Goal: Information Seeking & Learning: Learn about a topic

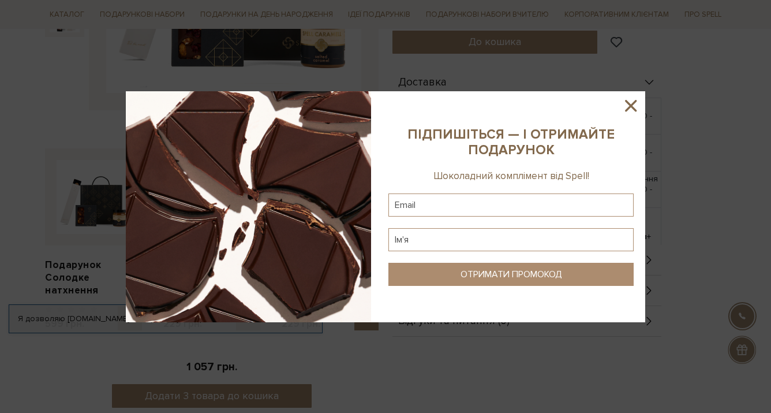
scroll to position [331, 0]
click at [630, 99] on icon at bounding box center [631, 106] width 20 height 20
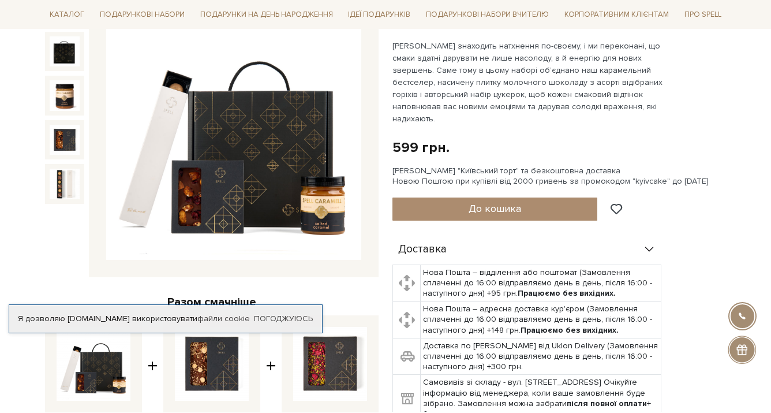
scroll to position [152, 0]
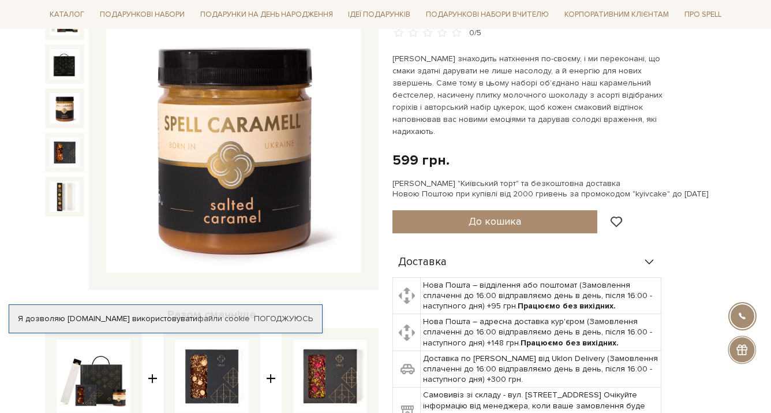
click at [65, 104] on img at bounding box center [65, 108] width 30 height 30
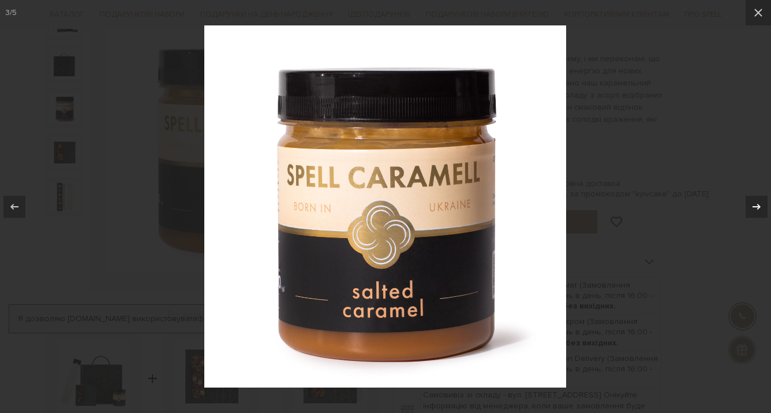
click at [760, 208] on icon at bounding box center [756, 207] width 14 height 14
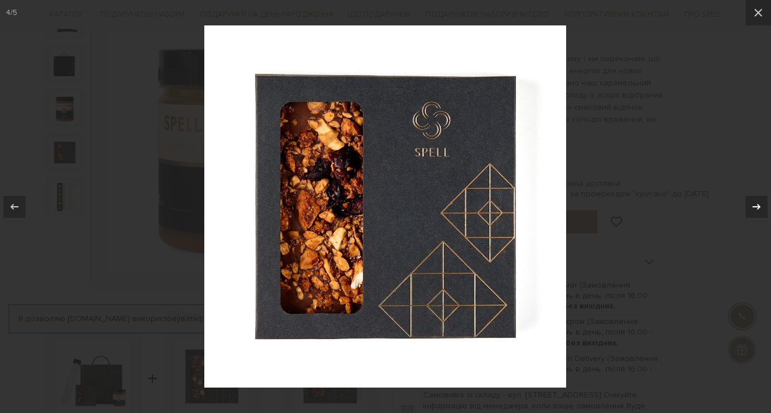
click at [760, 208] on icon at bounding box center [756, 207] width 14 height 14
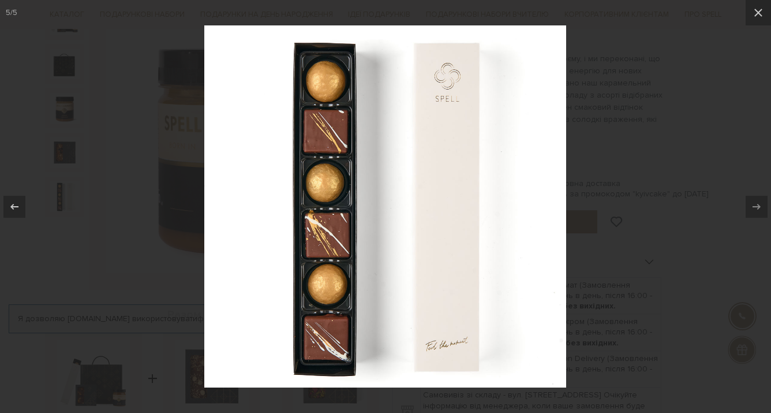
click at [715, 125] on div at bounding box center [385, 206] width 771 height 413
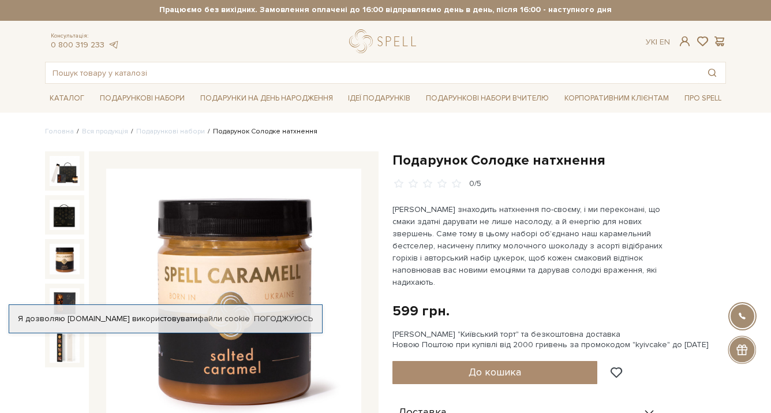
scroll to position [2, 0]
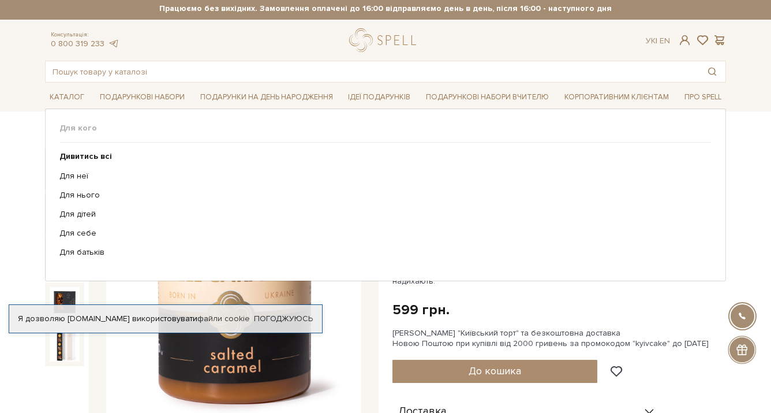
click at [261, 107] on li "Подарунки на День народження Для кого" at bounding box center [267, 97] width 142 height 27
click at [89, 159] on b "Дивитись всі" at bounding box center [85, 156] width 53 height 10
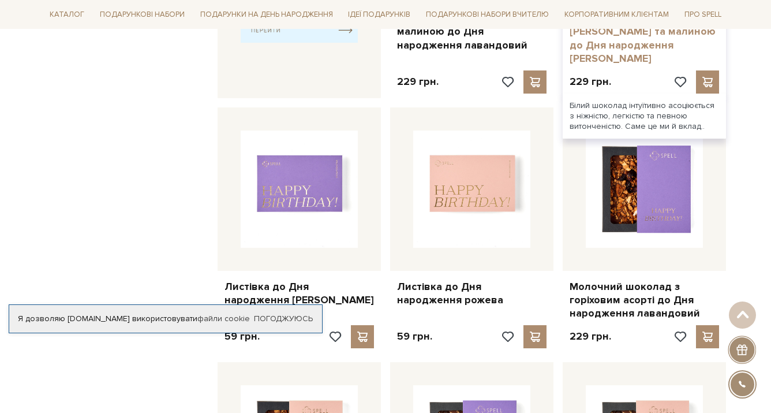
scroll to position [644, 0]
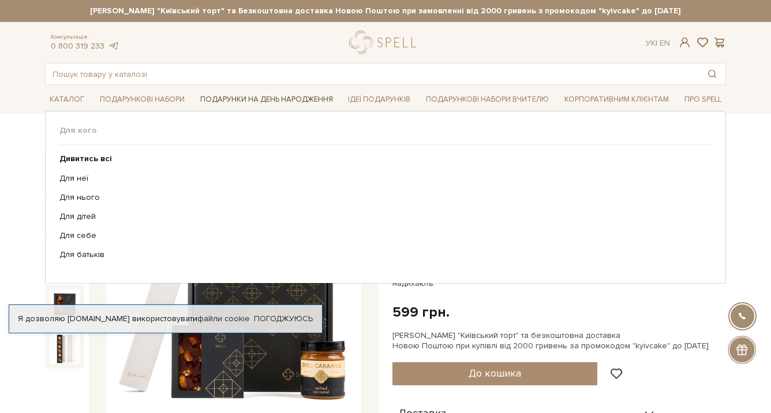
click at [214, 97] on link "Подарунки на День народження" at bounding box center [267, 100] width 142 height 18
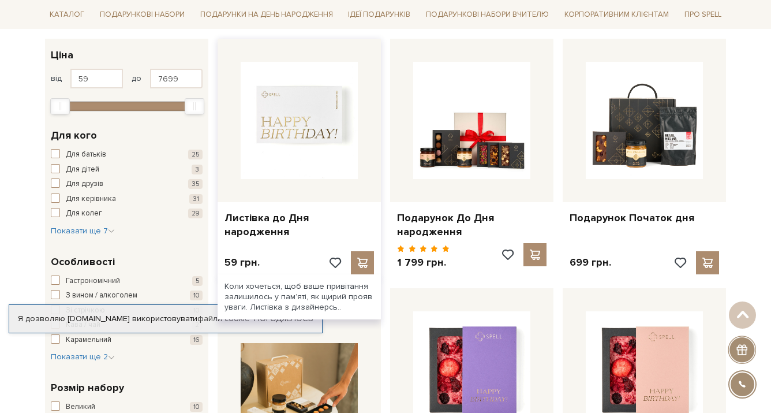
scroll to position [402, 0]
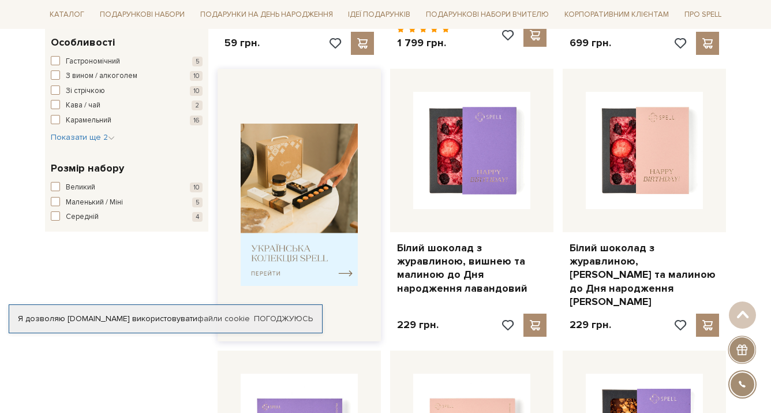
click at [308, 254] on img at bounding box center [299, 204] width 117 height 162
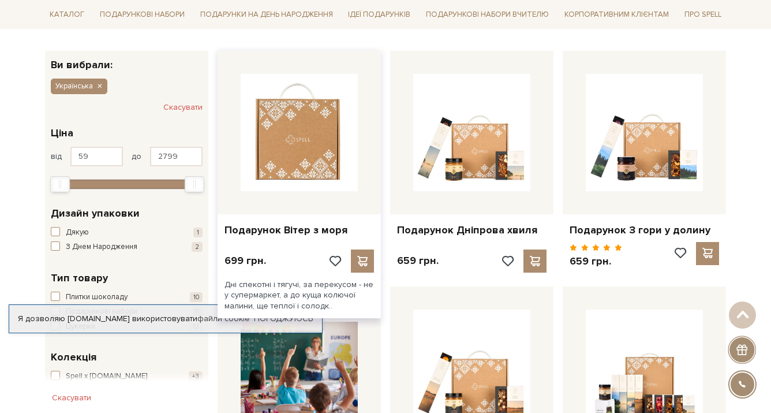
scroll to position [167, 0]
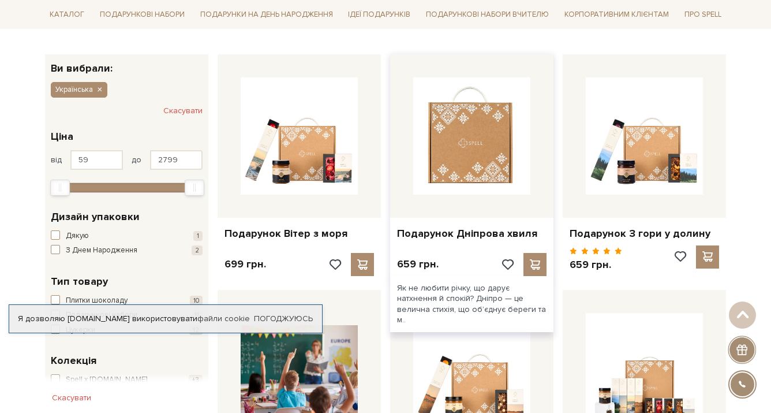
click at [496, 191] on img at bounding box center [471, 135] width 117 height 117
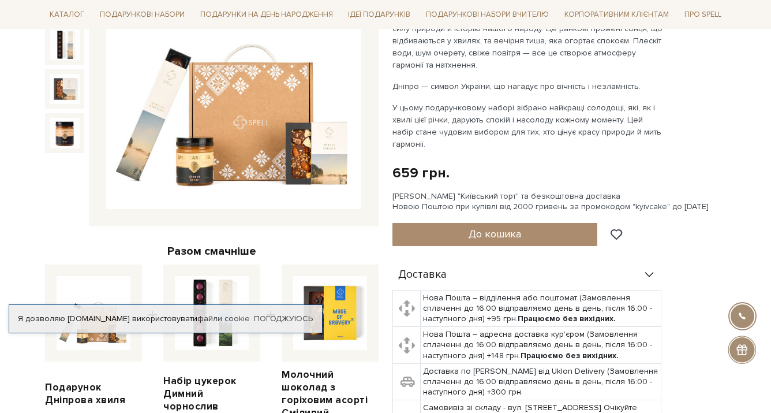
scroll to position [343, 0]
